Goal: Task Accomplishment & Management: Use online tool/utility

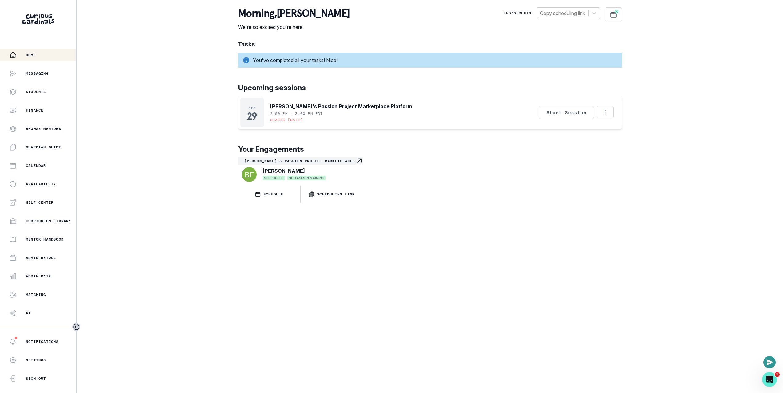
drag, startPoint x: 195, startPoint y: 139, endPoint x: 159, endPoint y: 189, distance: 61.7
click at [196, 138] on div "Home Messaging Students Finance Browse Mentors Guardian Guide Calendar Availabi…" at bounding box center [391, 196] width 783 height 393
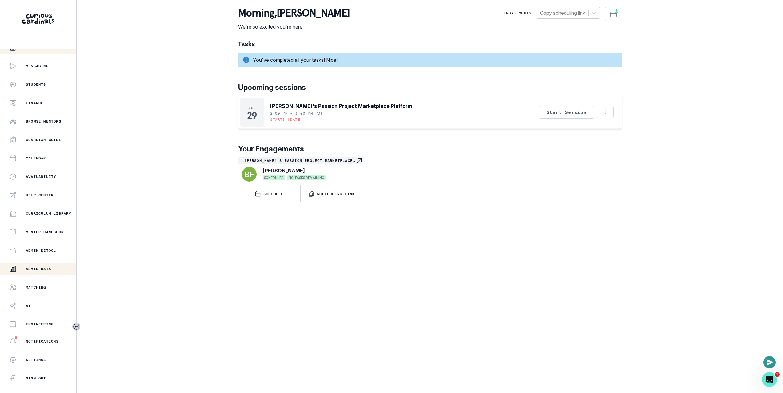
click at [29, 263] on button "Admin Data" at bounding box center [38, 269] width 76 height 12
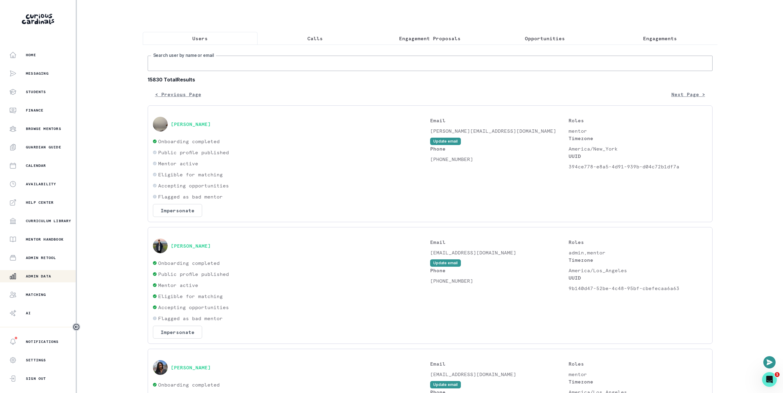
click at [300, 70] on input "Search user by name or email" at bounding box center [430, 63] width 565 height 15
paste input "[PERSON_NAME]'s Aerospace Engineering Passion Project"
type input "[PERSON_NAME]'s Aerospace Engineering Passion Project"
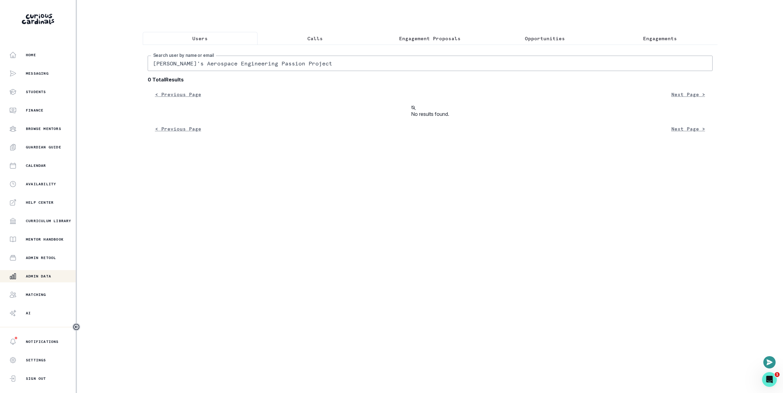
drag, startPoint x: 322, startPoint y: 139, endPoint x: 320, endPoint y: 121, distance: 18.2
click at [322, 118] on div "No results found." at bounding box center [430, 112] width 565 height 12
click at [350, 66] on input "[PERSON_NAME]'s Aerospace Engineering Passion Project" at bounding box center [430, 63] width 565 height 15
click at [454, 37] on p "Engagement Proposals" at bounding box center [430, 38] width 62 height 7
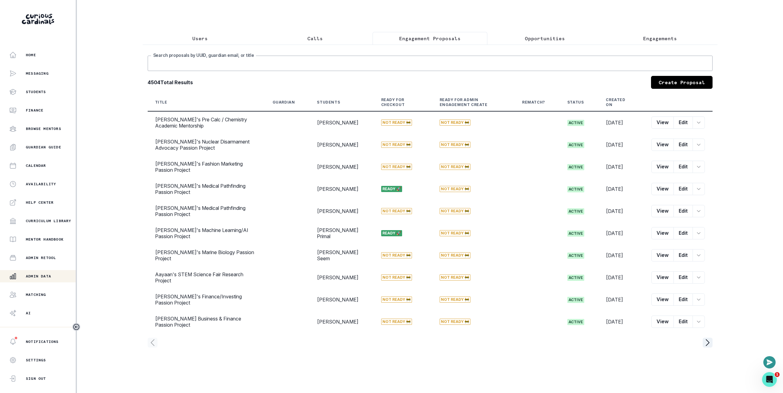
click at [411, 69] on input "Search proposals by UUID, guardian email, or title" at bounding box center [430, 63] width 565 height 15
paste input "[PERSON_NAME]'s Aerospace Engineering Passion Project"
type input "[PERSON_NAME]'s Aerospace Engineering Passion Project"
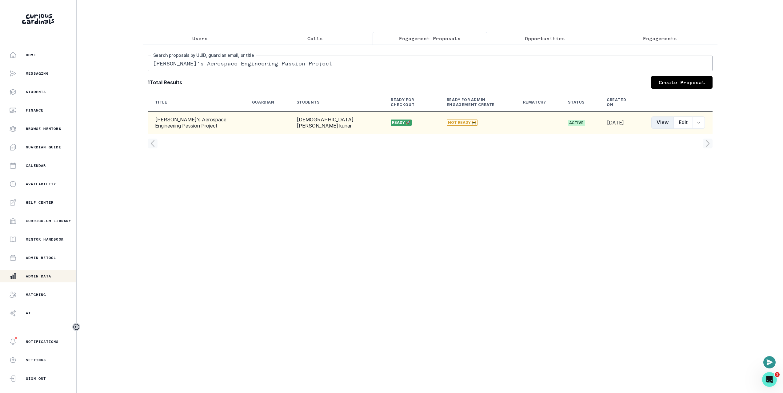
click at [664, 128] on button "View" at bounding box center [662, 123] width 22 height 12
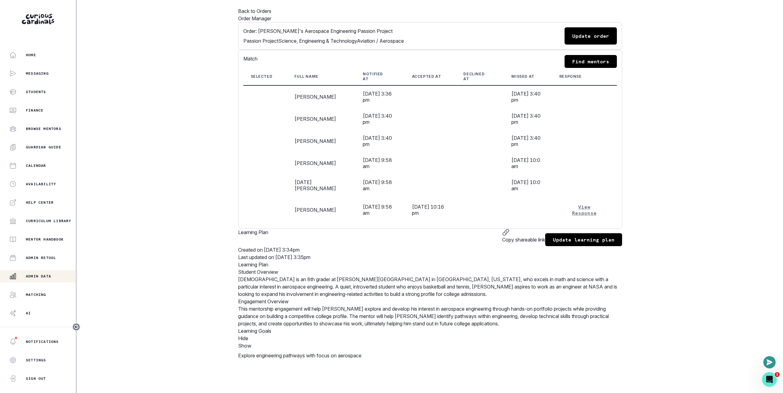
click at [192, 177] on div "Home Messaging Students Finance Browse Mentors Guardian Guide Calendar Availabi…" at bounding box center [391, 196] width 783 height 393
click at [271, 11] on button "Back to Orders" at bounding box center [254, 10] width 33 height 7
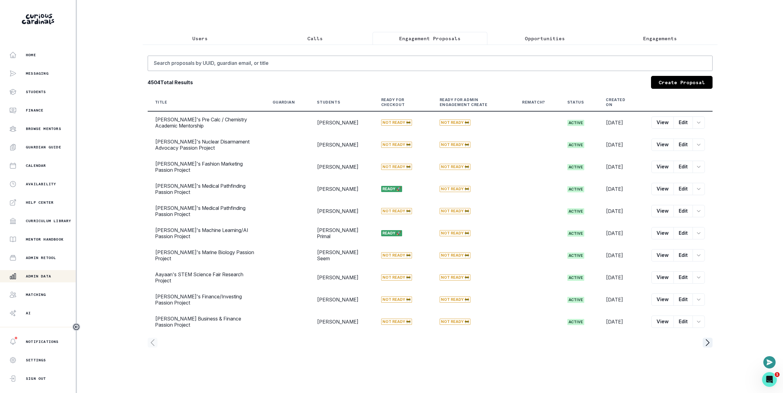
click at [424, 16] on div "Users Calls Engagement Proposals Opportunities Engagements Search proposals by …" at bounding box center [430, 180] width 575 height 360
click at [244, 69] on input "Search proposals by UUID, guardian email, or title" at bounding box center [430, 63] width 565 height 15
paste input "[PERSON_NAME]'s Aerospace Engineering Passion Project"
type input "[PERSON_NAME]'s Aerospace Engineering Passion Project"
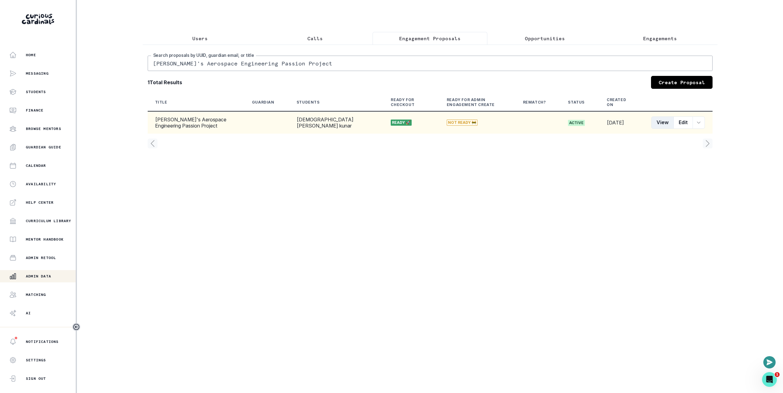
click at [673, 129] on button "View" at bounding box center [662, 123] width 22 height 12
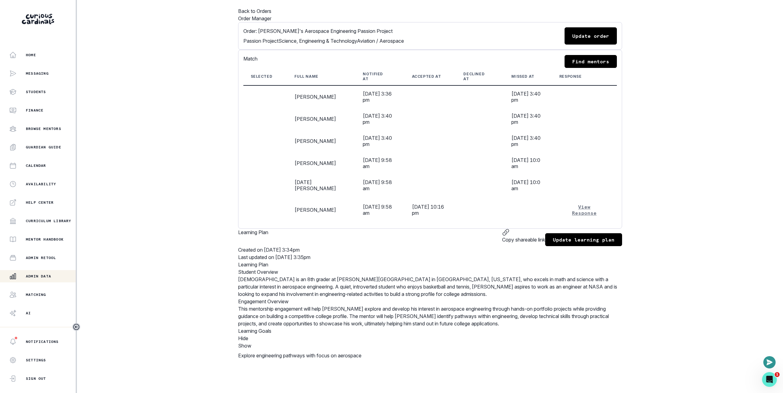
click at [609, 45] on button "Update order" at bounding box center [590, 35] width 52 height 17
select select "2e0e0867-17d0-41a8-92b9-7b446b3bc83e"
select select "5cee2533-fa56-4396-8bcb-d6c96493a8c5"
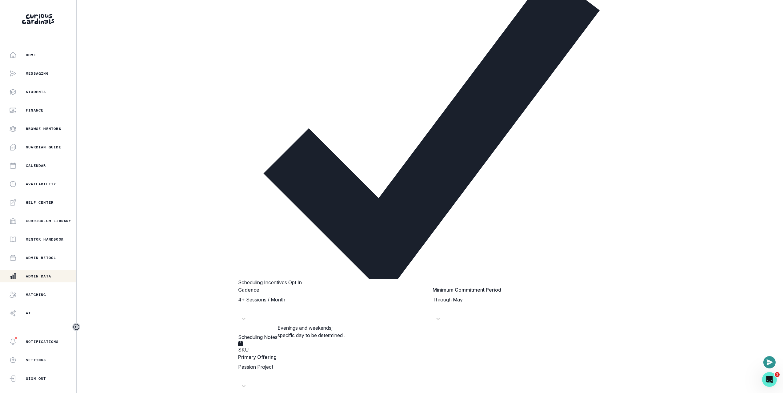
scroll to position [422, 0]
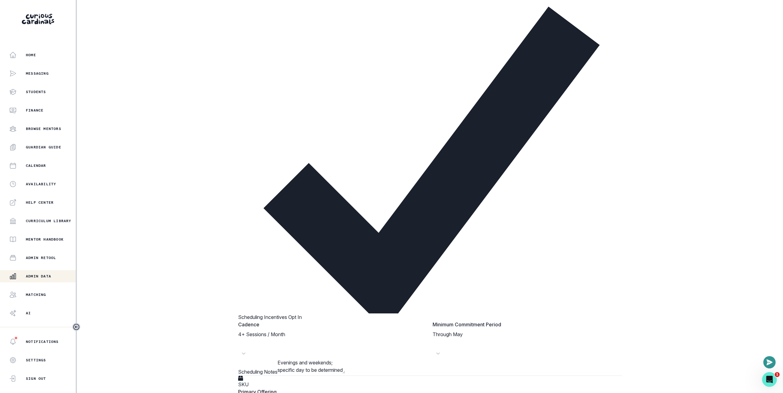
click at [198, 253] on div "Home Messaging Students Finance Browse Mentors Guardian Guide Calendar Availabi…" at bounding box center [391, 196] width 783 height 393
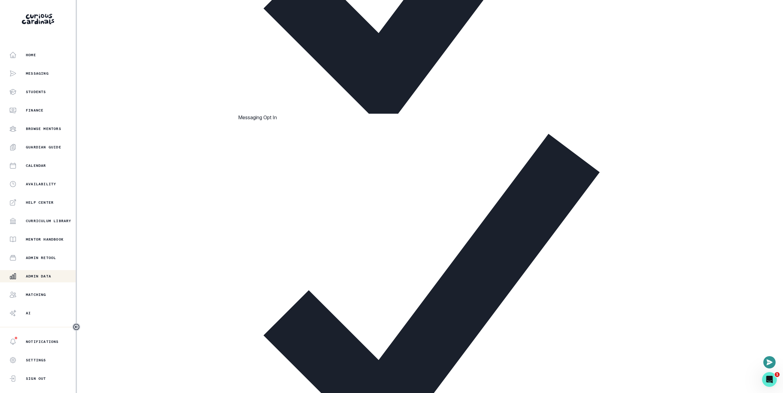
scroll to position [402, 0]
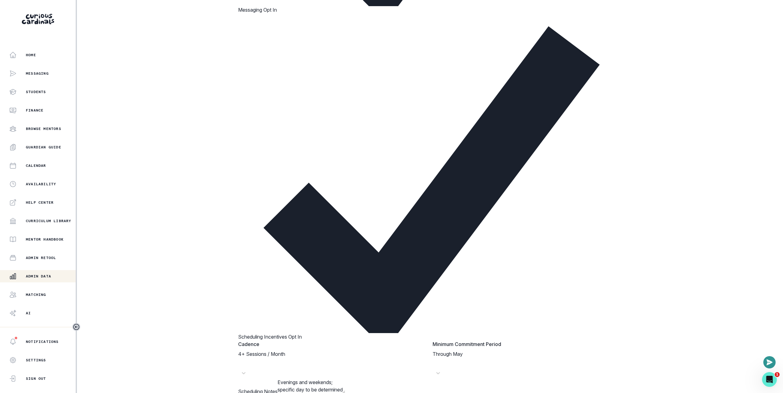
drag, startPoint x: 285, startPoint y: 221, endPoint x: 359, endPoint y: 222, distance: 73.5
copy p "99195af6-37a6-4f46-aa6d-9ba0e887d6f1"
click at [155, 233] on div "Home Messaging Students Finance Browse Mentors Guardian Guide Calendar Availabi…" at bounding box center [391, 196] width 783 height 393
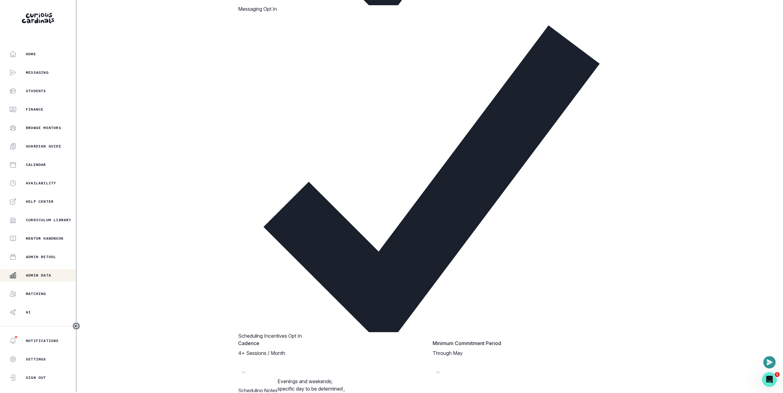
scroll to position [5, 0]
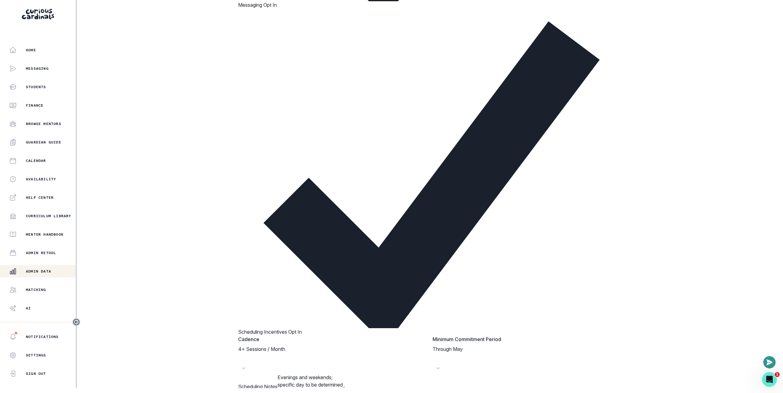
click at [150, 230] on div "Home Messaging Students Finance Browse Mentors Guardian Guide Calendar Availabi…" at bounding box center [391, 191] width 783 height 393
drag, startPoint x: 260, startPoint y: 230, endPoint x: 334, endPoint y: 232, distance: 74.2
drag, startPoint x: 181, startPoint y: 221, endPoint x: 233, endPoint y: 221, distance: 51.4
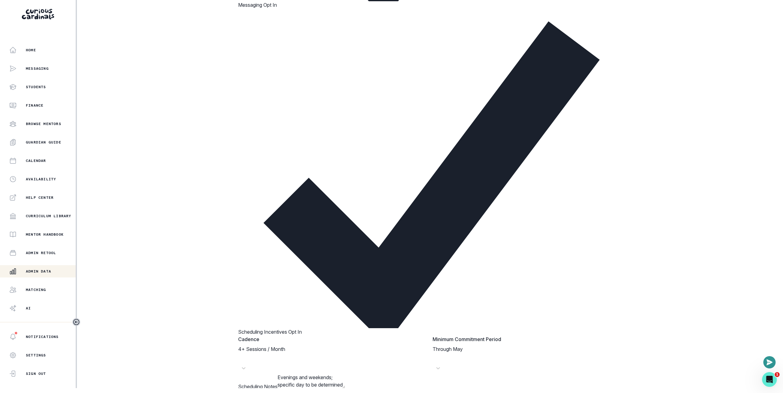
click at [181, 221] on div "Home Messaging Students Finance Browse Mentors Guardian Guide Calendar Availabi…" at bounding box center [391, 191] width 783 height 393
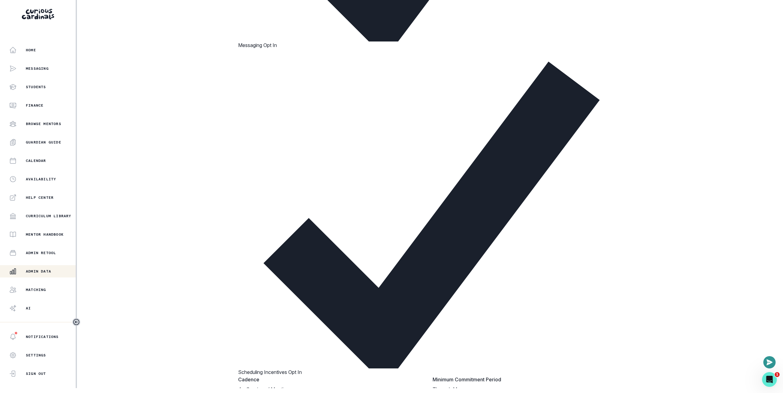
scroll to position [117, 0]
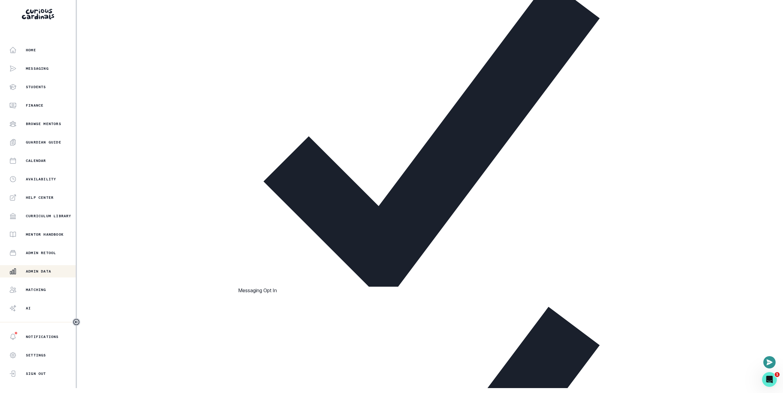
click at [175, 70] on div "Home Messaging Students Finance Browse Mentors Guardian Guide Calendar Availabi…" at bounding box center [391, 191] width 783 height 393
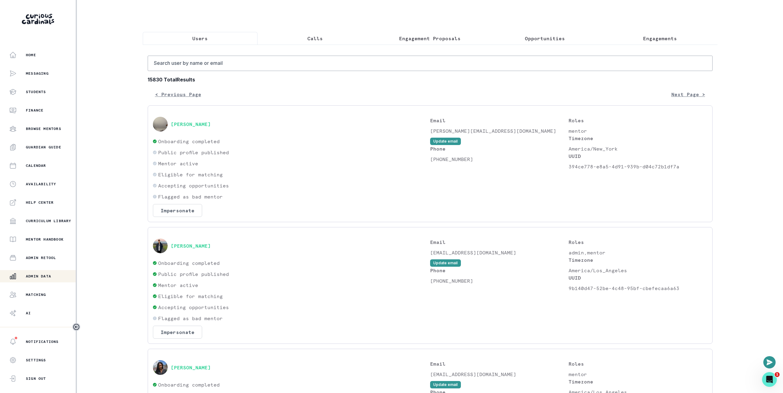
click at [202, 42] on button "Users" at bounding box center [200, 38] width 115 height 13
click at [289, 44] on button "Calls" at bounding box center [314, 38] width 115 height 13
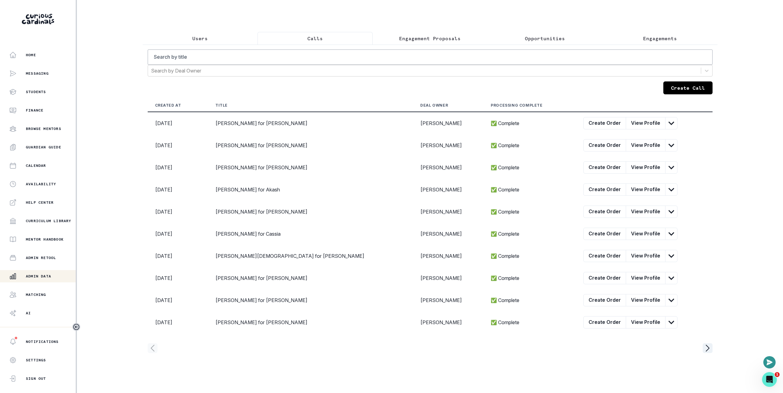
click at [285, 70] on div "Search by title Search by Deal Owner" at bounding box center [430, 63] width 565 height 27
click at [291, 63] on input "Search by title" at bounding box center [430, 57] width 565 height 15
paste input "[DEMOGRAPHIC_DATA][PERSON_NAME] kunar"
type input "[DEMOGRAPHIC_DATA][PERSON_NAME] kunar"
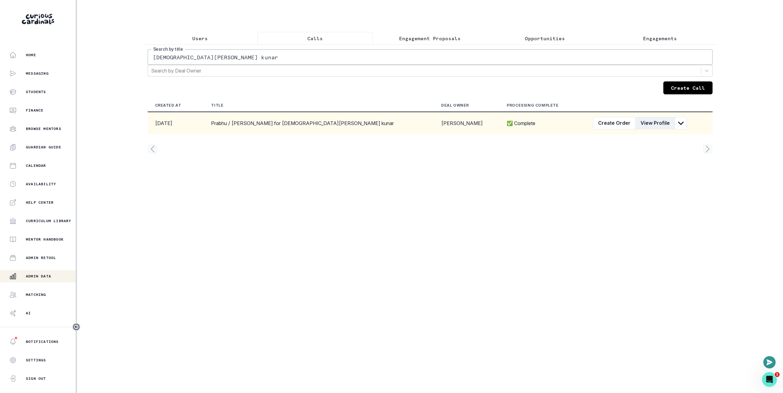
click at [635, 130] on button "View Profile" at bounding box center [655, 123] width 40 height 12
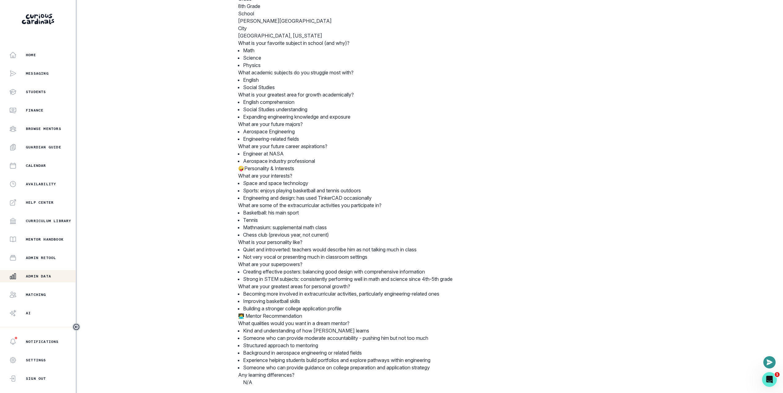
scroll to position [262, 0]
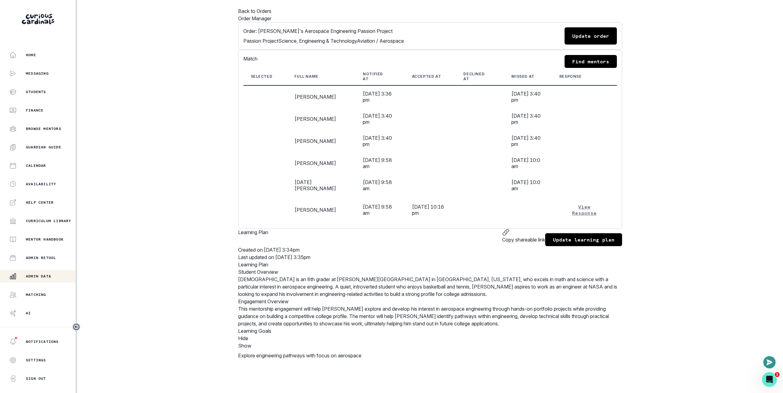
scroll to position [0, 0]
click at [208, 60] on div "Home Messaging Students Finance Browse Mentors Guardian Guide Calendar Availabi…" at bounding box center [391, 196] width 783 height 393
click at [601, 45] on button "Update order" at bounding box center [590, 35] width 52 height 17
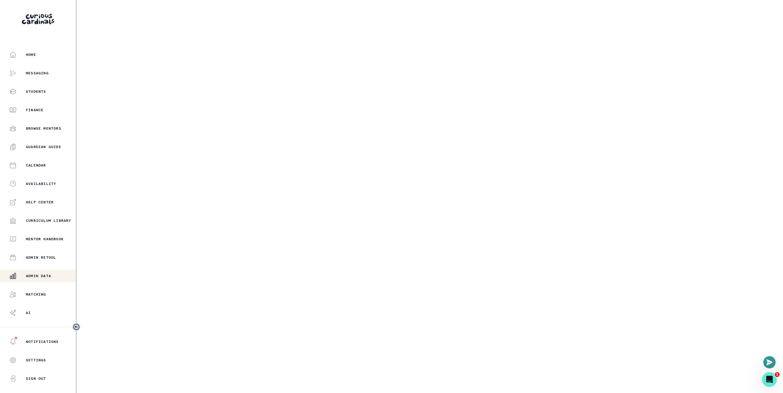
select select "2e0e0867-17d0-41a8-92b9-7b446b3bc83e"
select select "5cee2533-fa56-4396-8bcb-d6c96493a8c5"
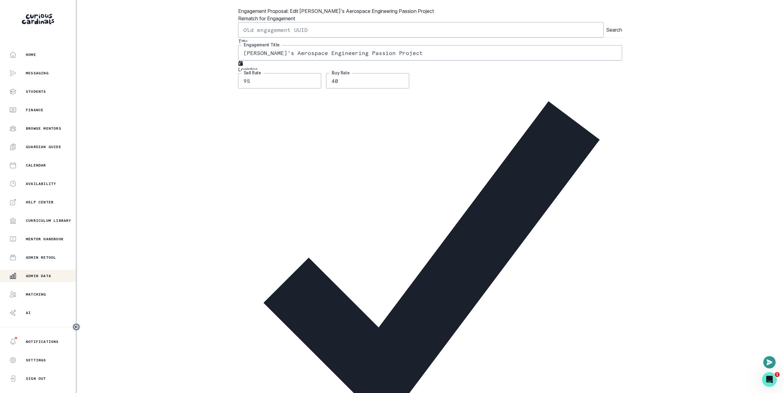
click at [260, 61] on input "[PERSON_NAME]'s Aerospace Engineering Passion Project" at bounding box center [430, 52] width 384 height 15
click at [119, 127] on div "Home Messaging Students Finance Browse Mentors Guardian Guide Calendar Availabi…" at bounding box center [391, 196] width 783 height 393
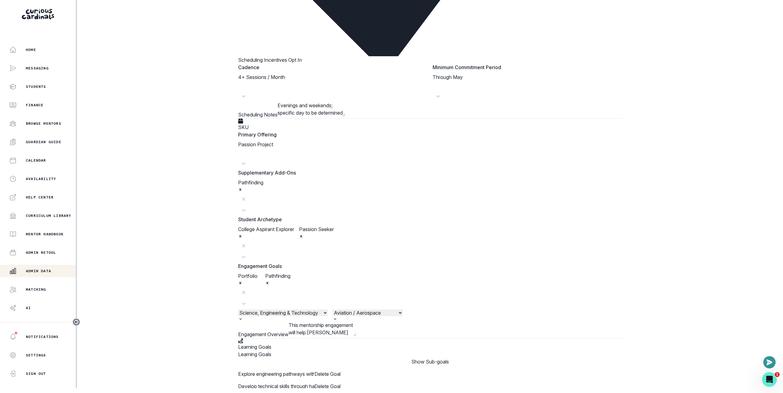
scroll to position [677, 0]
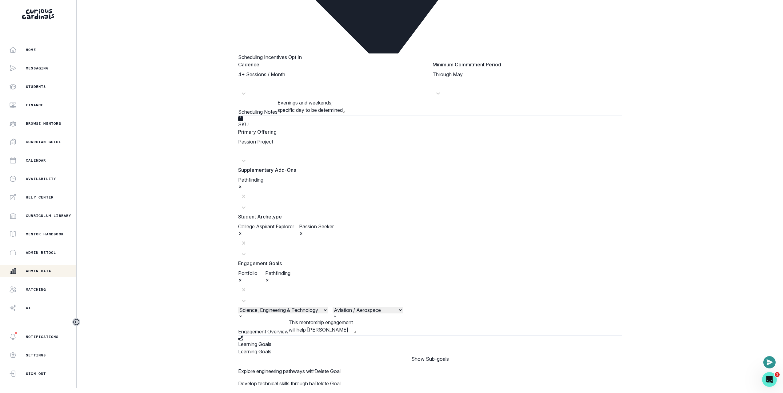
drag, startPoint x: 692, startPoint y: 254, endPoint x: 701, endPoint y: 257, distance: 10.1
click at [694, 256] on div "Home Messaging Students Finance Browse Mentors Guardian Guide Calendar Availabi…" at bounding box center [391, 191] width 783 height 393
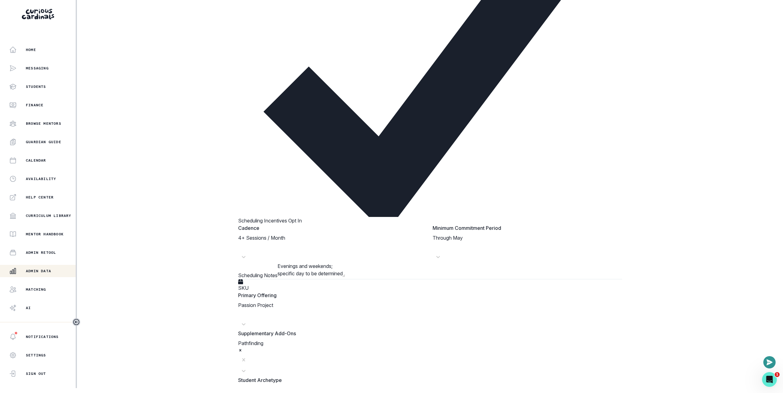
scroll to position [487, 0]
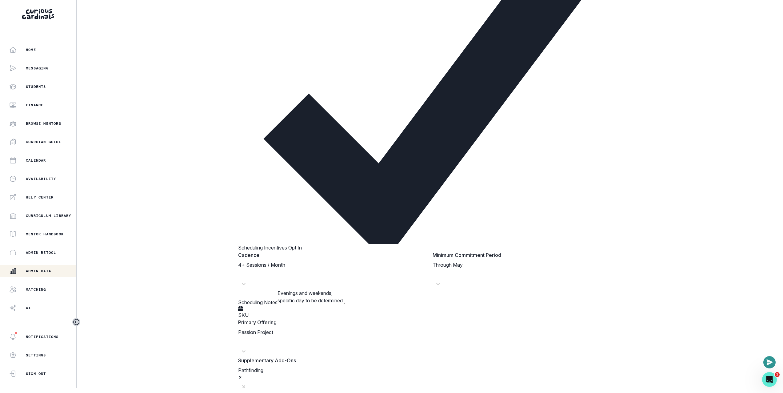
drag, startPoint x: 288, startPoint y: 132, endPoint x: 363, endPoint y: 130, distance: 74.5
copy p "99195af6-37a6-4f46-aa6d-9ba0e887d6f1"
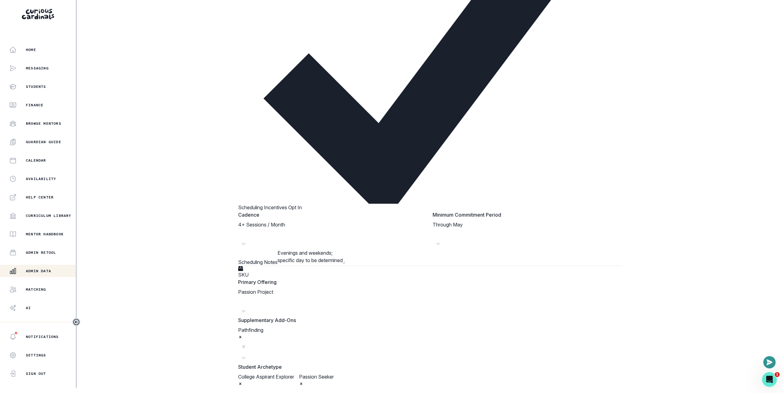
scroll to position [524, 0]
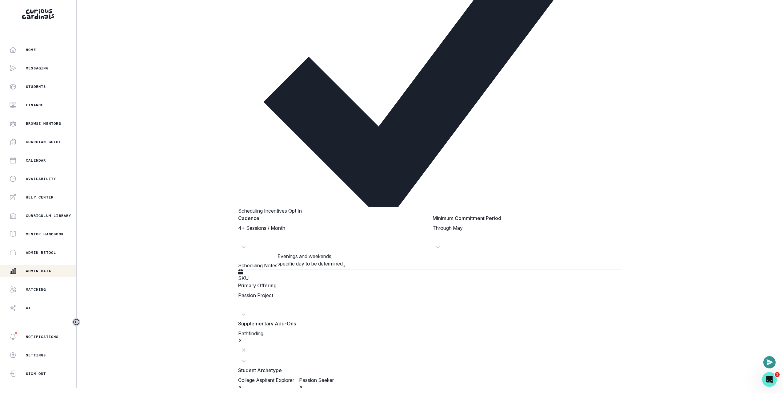
click at [165, 133] on div "Home Messaging Students Finance Browse Mentors Guardian Guide Calendar Availabi…" at bounding box center [391, 191] width 783 height 393
drag, startPoint x: 263, startPoint y: 129, endPoint x: 379, endPoint y: 126, distance: 116.0
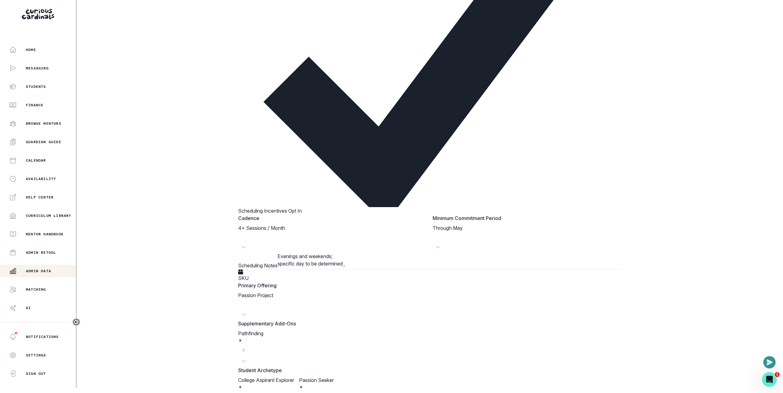
drag, startPoint x: 284, startPoint y: 95, endPoint x: 356, endPoint y: 97, distance: 72.0
copy p "99195af6-37a6-4f46-aa6d-9ba0e887d6f1"
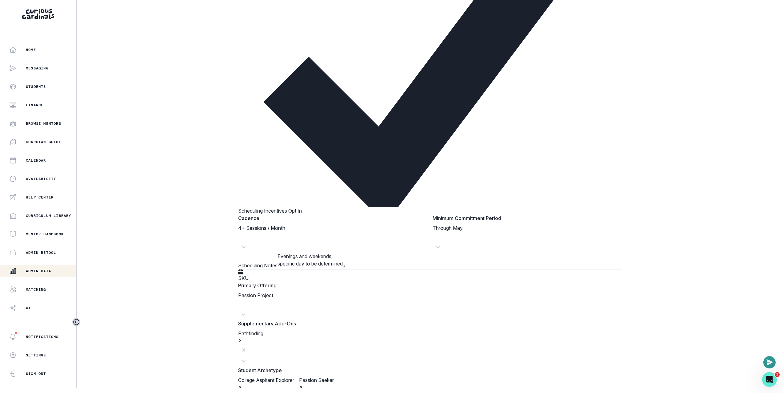
click at [167, 111] on div "Home Messaging Students Finance Browse Mentors Guardian Guide Calendar Availabi…" at bounding box center [391, 191] width 783 height 393
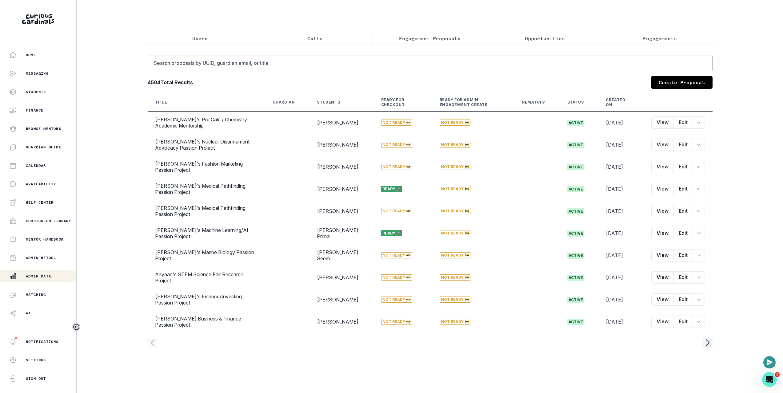
click at [157, 38] on button "Users" at bounding box center [200, 38] width 115 height 13
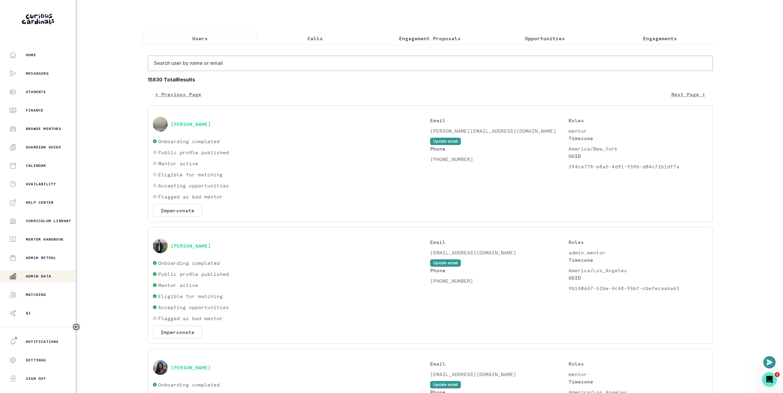
click at [312, 38] on p "Calls" at bounding box center [314, 38] width 15 height 7
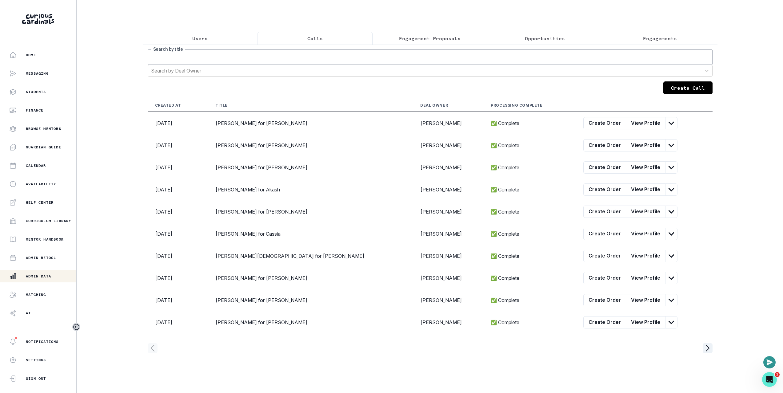
click at [298, 62] on input "Search by title" at bounding box center [430, 57] width 565 height 15
type input "test test"
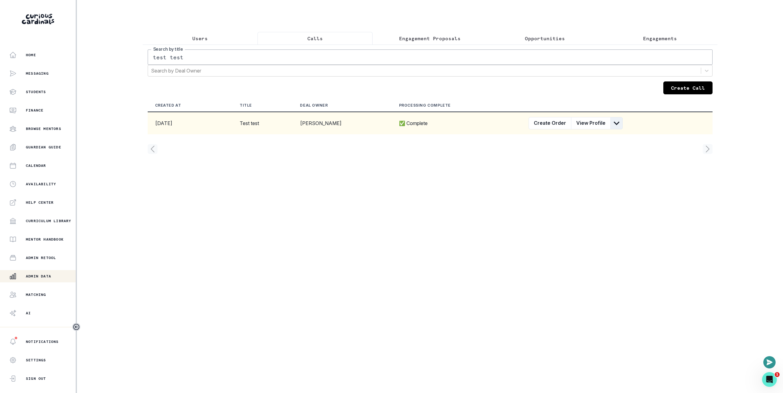
click at [612, 129] on icon "row menu" at bounding box center [617, 124] width 12 height 12
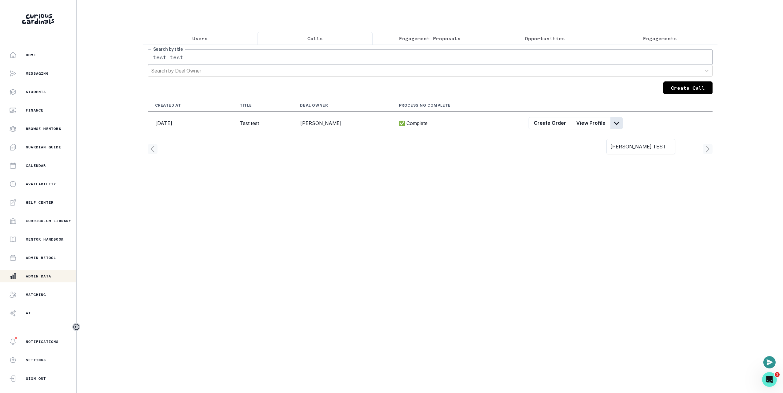
click at [649, 177] on main "Users Calls Engagement Proposals Opportunities Engagements test test Search by …" at bounding box center [430, 196] width 584 height 393
drag, startPoint x: 598, startPoint y: 221, endPoint x: 599, endPoint y: 217, distance: 3.8
click at [598, 221] on main "Users Calls Engagement Proposals Opportunities Engagements test test Search by …" at bounding box center [430, 196] width 584 height 393
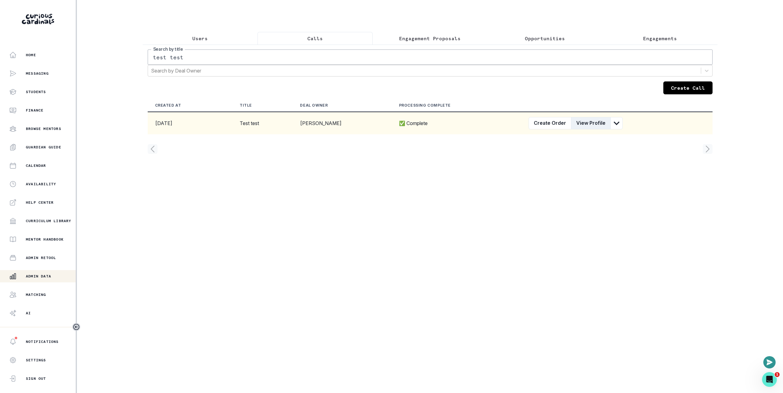
click at [596, 130] on button "View Profile" at bounding box center [591, 123] width 40 height 12
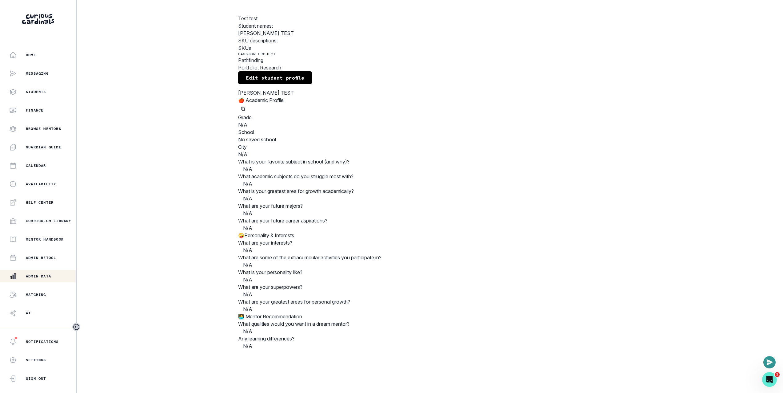
scroll to position [88, 0]
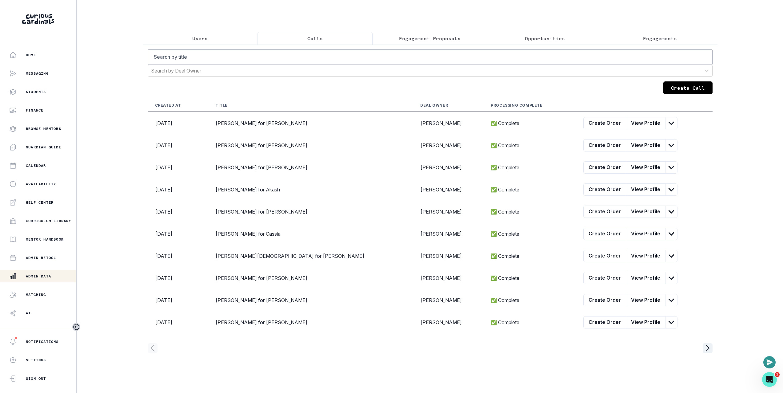
click at [394, 85] on div "Search by title Search by Deal Owner Create Call Created At Title Deal Owner Pr…" at bounding box center [430, 202] width 565 height 304
click at [485, 40] on button "Engagement Proposals" at bounding box center [430, 38] width 115 height 13
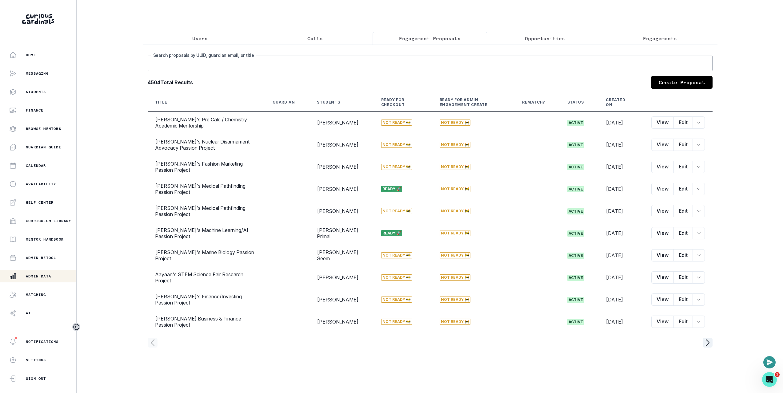
click at [456, 71] on input "Search proposals by UUID, guardian email, or title" at bounding box center [430, 63] width 565 height 15
paste input "17bb71b8-52df-4fd1-bb59-7ce5602f13ca"
type input "17bb71b8-52df-4fd1-bb59-7ce5602f13ca"
click at [468, 70] on input "17bb71b8-52df-4fd1-bb59-7ce5602f13ca" at bounding box center [430, 63] width 565 height 15
paste input "[PERSON_NAME]'s Aerospace Engineering Passion Project"
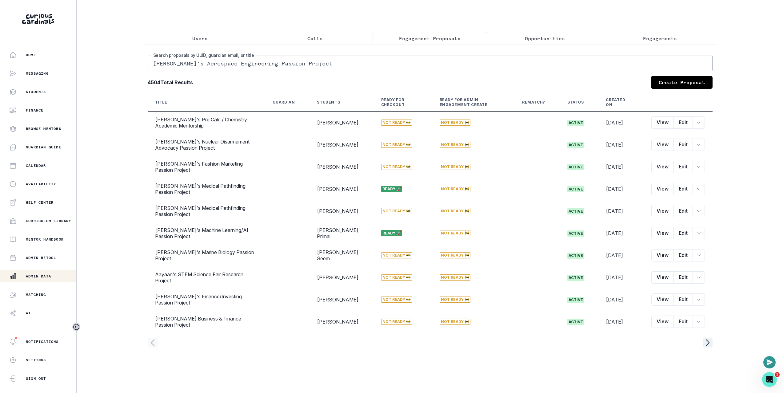
type input "[PERSON_NAME]'s Aerospace Engineering Passion Project"
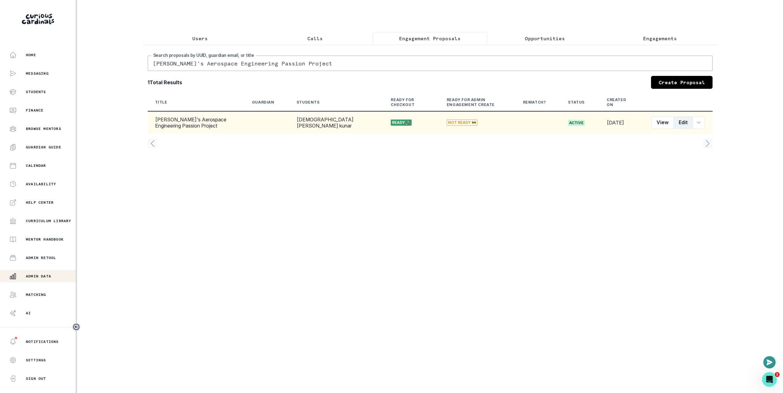
click at [685, 128] on button "Edit" at bounding box center [682, 123] width 19 height 12
select select "2e0e0867-17d0-41a8-92b9-7b446b3bc83e"
select select "5cee2533-fa56-4396-8bcb-d6c96493a8c5"
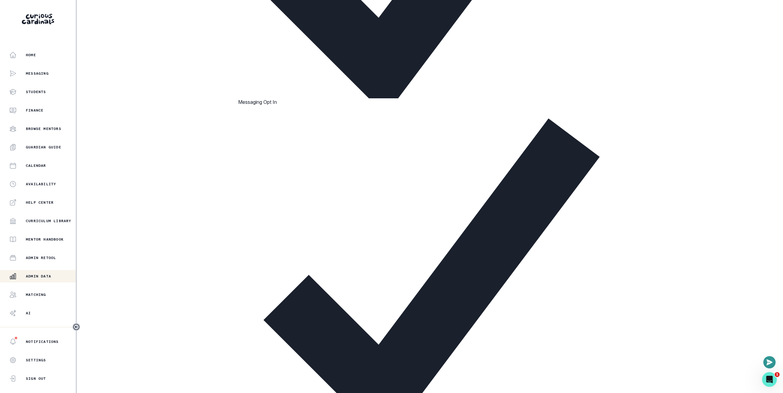
scroll to position [383, 0]
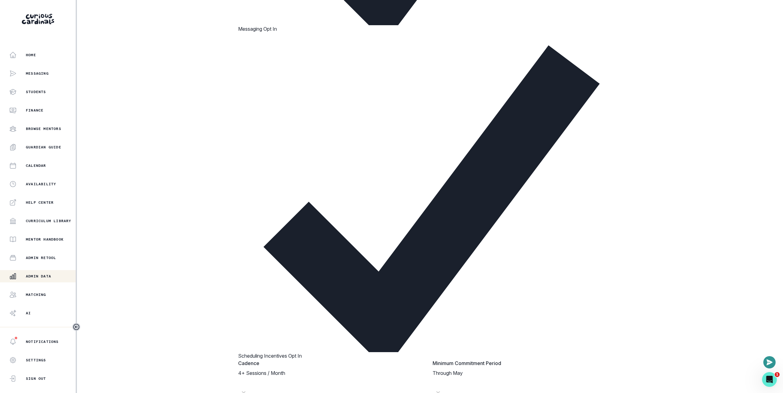
click at [187, 223] on div "Home Messaging Students Finance Browse Mentors Guardian Guide Calendar Availabi…" at bounding box center [391, 196] width 783 height 393
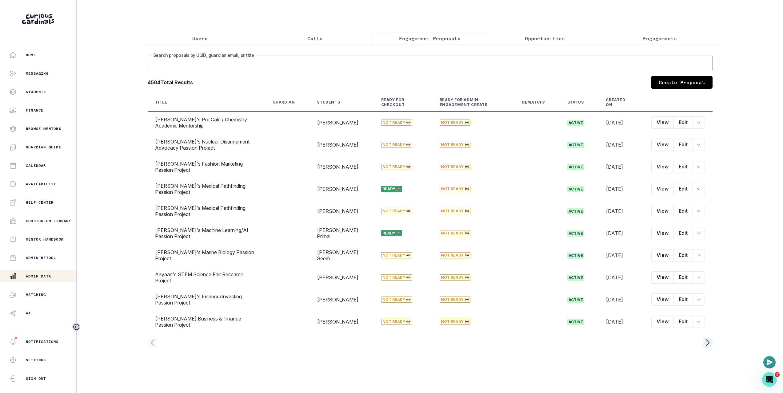
click at [276, 71] on input "Search proposals by UUID, guardian email, or title" at bounding box center [430, 63] width 565 height 15
paste input "[DEMOGRAPHIC_DATA][PERSON_NAME] kunar"
type input "[DEMOGRAPHIC_DATA][PERSON_NAME] kunar"
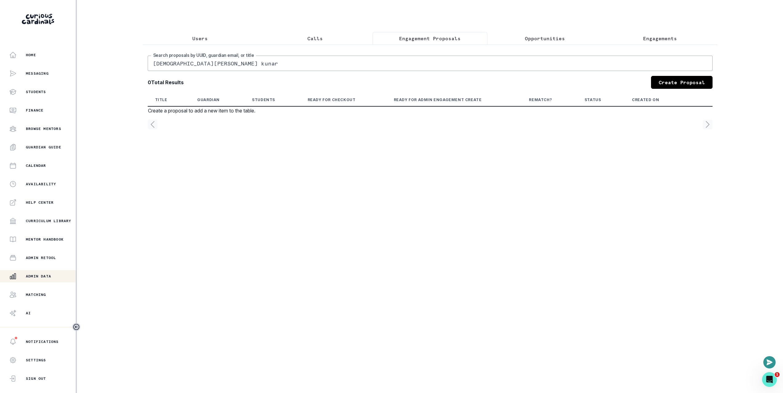
click at [276, 66] on input "[DEMOGRAPHIC_DATA][PERSON_NAME] kunar" at bounding box center [430, 63] width 565 height 15
click at [240, 43] on button "Users" at bounding box center [200, 38] width 115 height 13
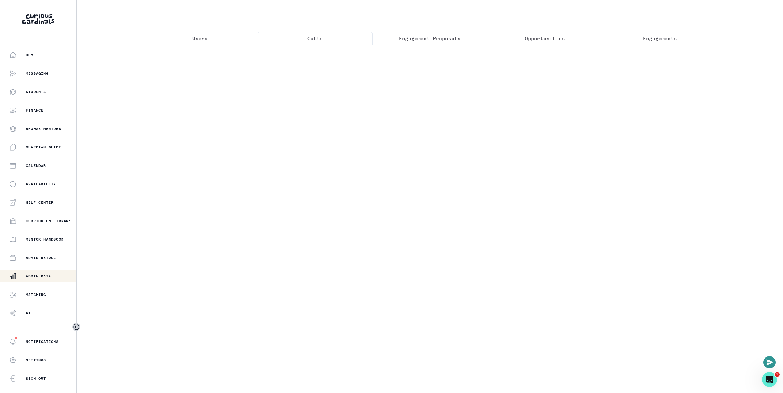
click at [308, 43] on button "Calls" at bounding box center [314, 38] width 115 height 13
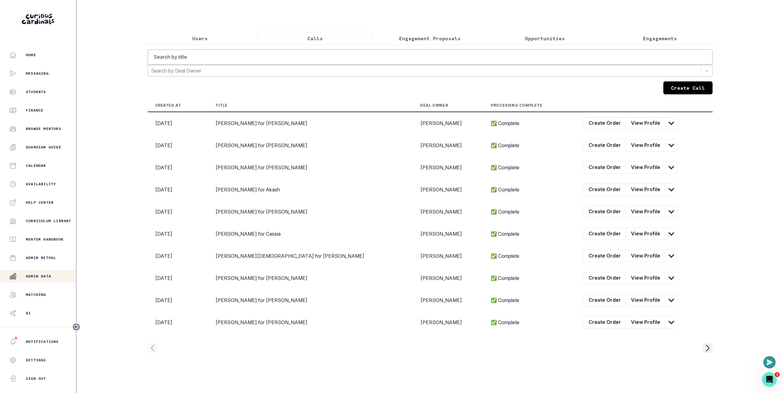
drag, startPoint x: 309, startPoint y: 79, endPoint x: 308, endPoint y: 76, distance: 3.2
click at [308, 75] on div at bounding box center [424, 70] width 547 height 9
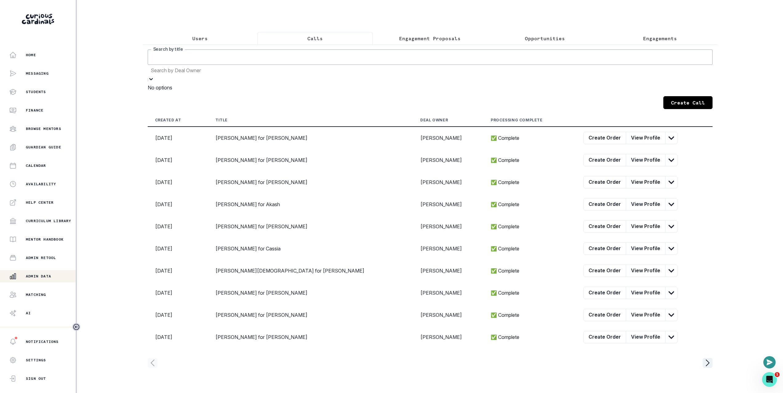
click at [309, 65] on input "Search by title" at bounding box center [430, 57] width 565 height 15
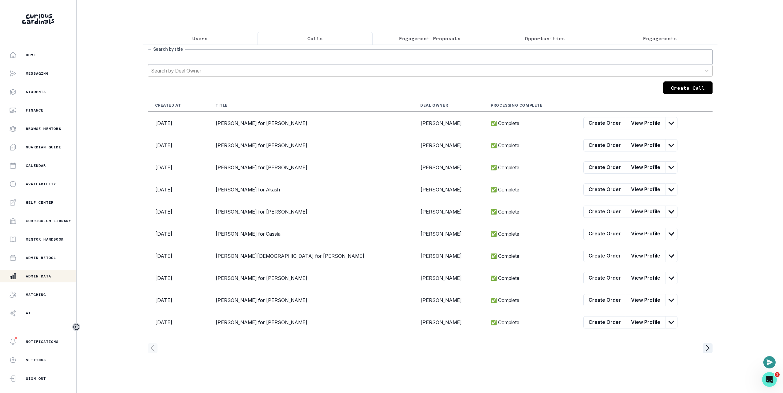
paste input "[DEMOGRAPHIC_DATA][PERSON_NAME] kunar"
type input "[DEMOGRAPHIC_DATA][PERSON_NAME] kunar"
